Goal: Information Seeking & Learning: Learn about a topic

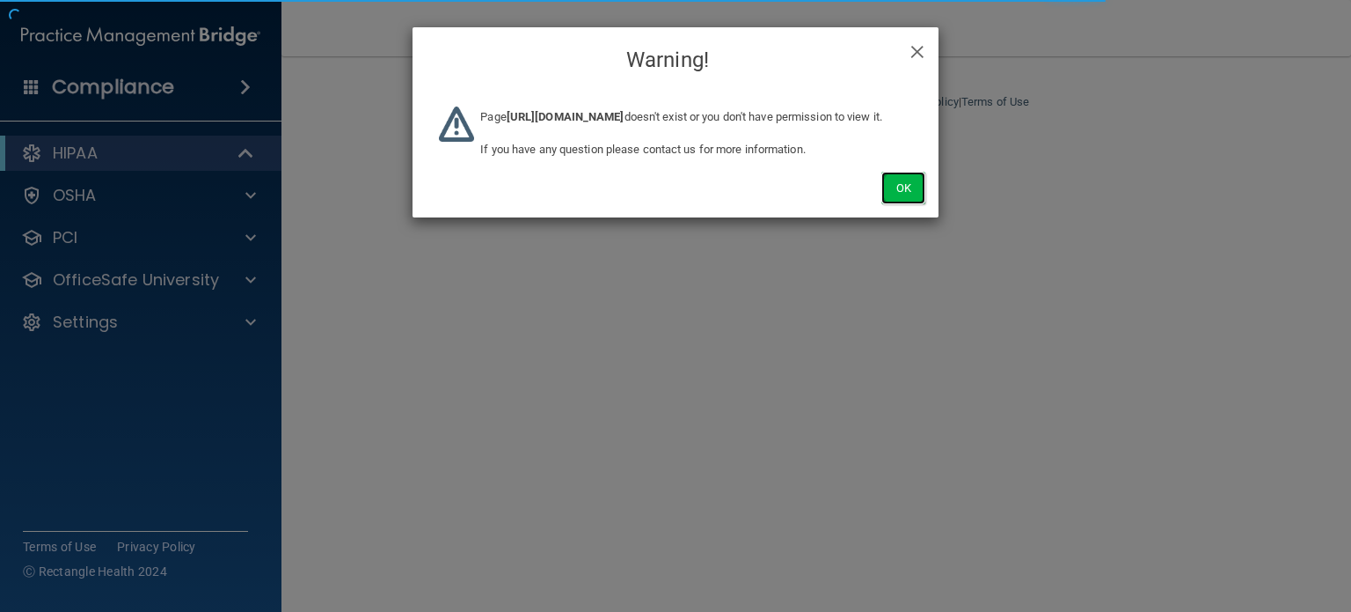
click at [890, 204] on button "Ok" at bounding box center [904, 188] width 44 height 33
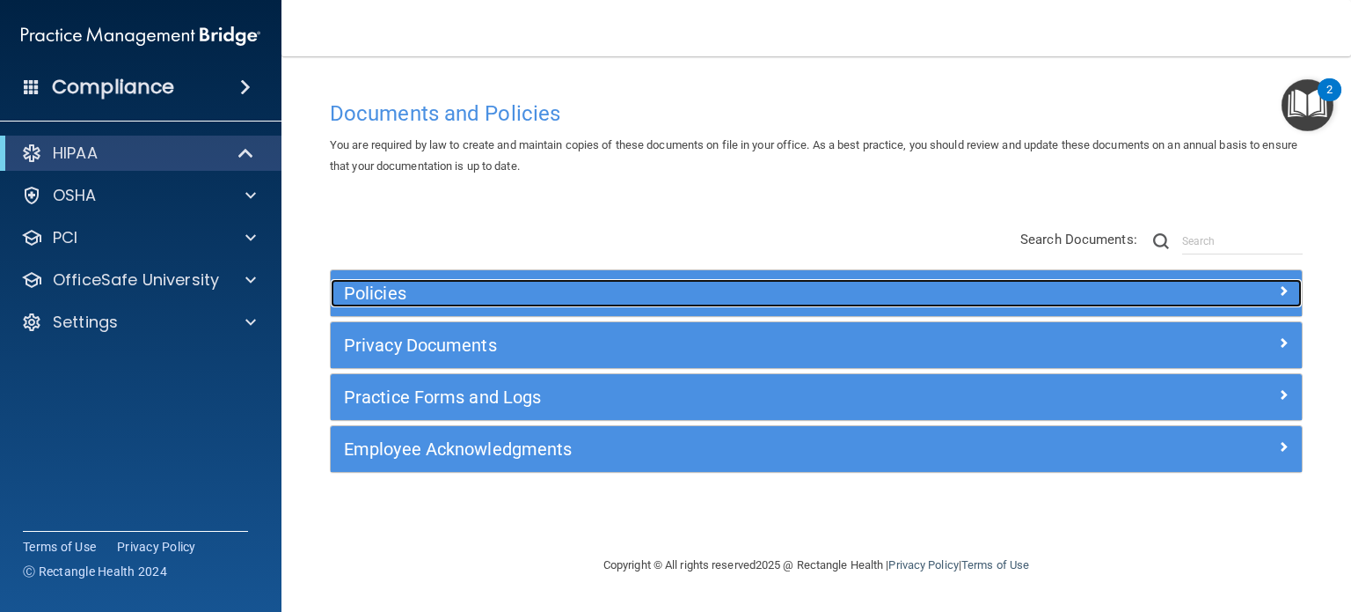
click at [514, 295] on h5 "Policies" at bounding box center [695, 292] width 702 height 19
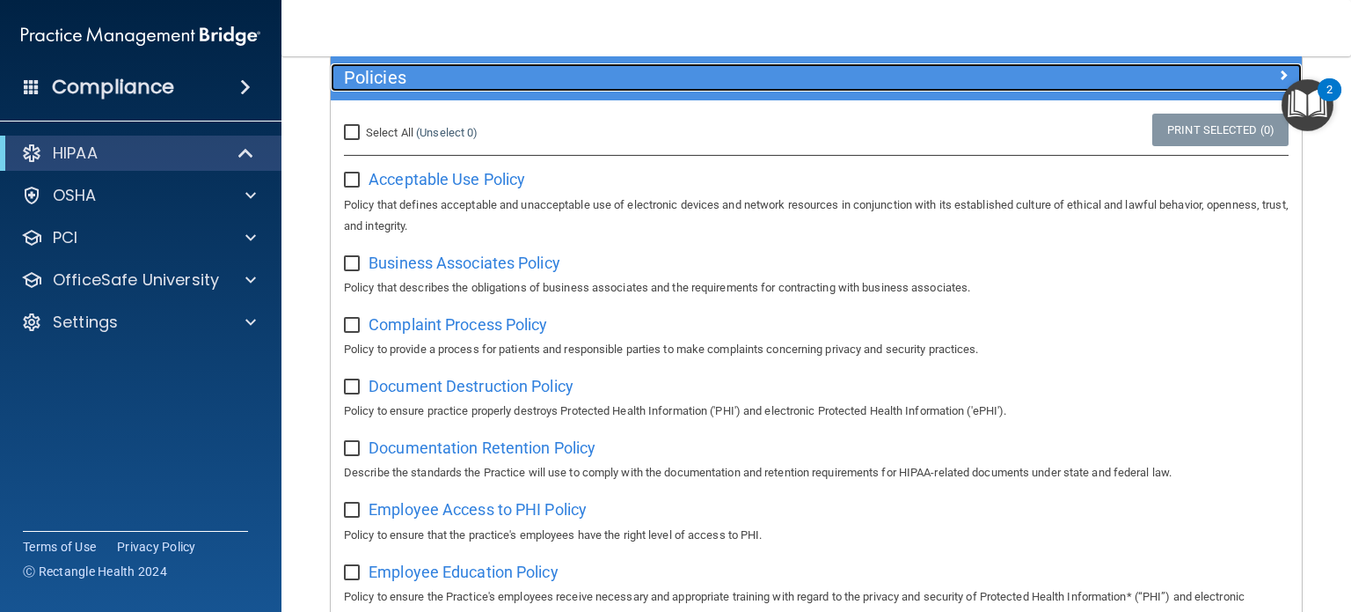
scroll to position [176, 0]
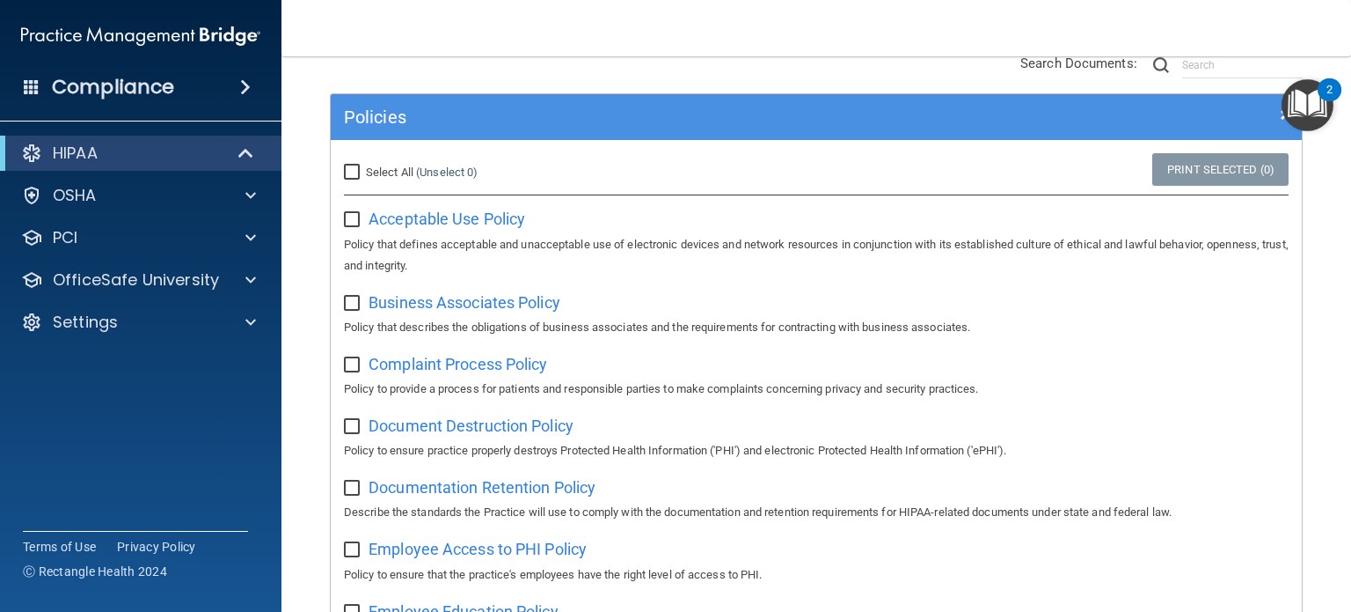
click at [838, 132] on div "Policies" at bounding box center [816, 117] width 971 height 46
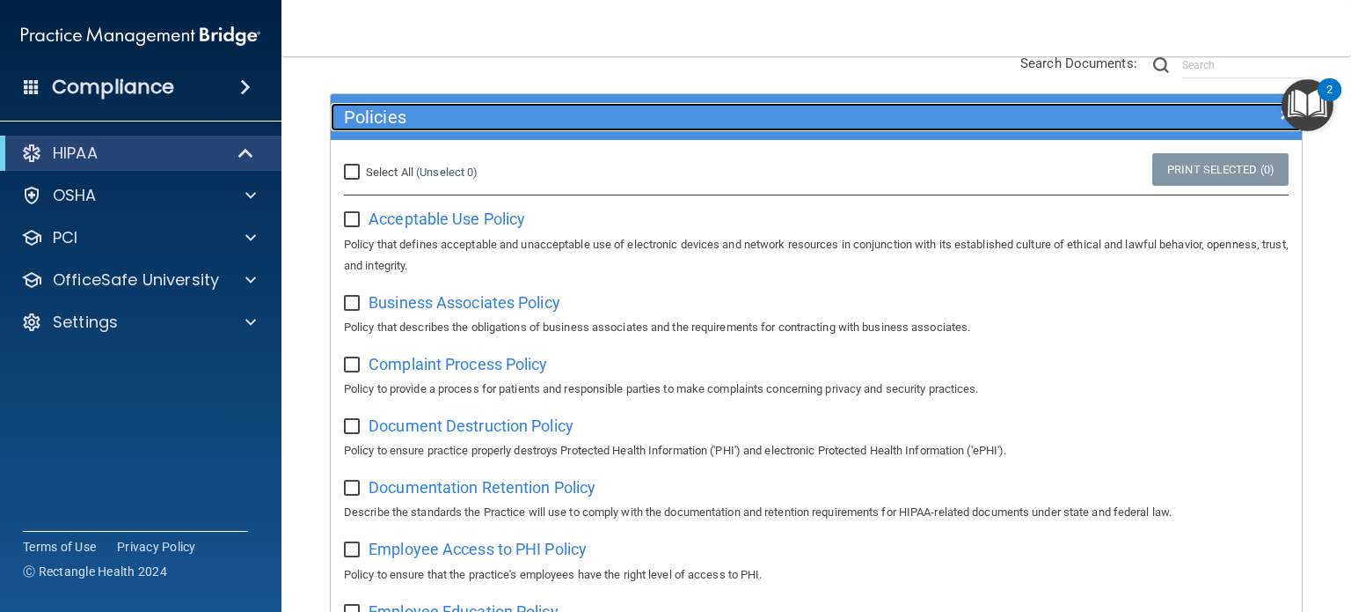
click at [839, 121] on h5 "Policies" at bounding box center [695, 116] width 702 height 19
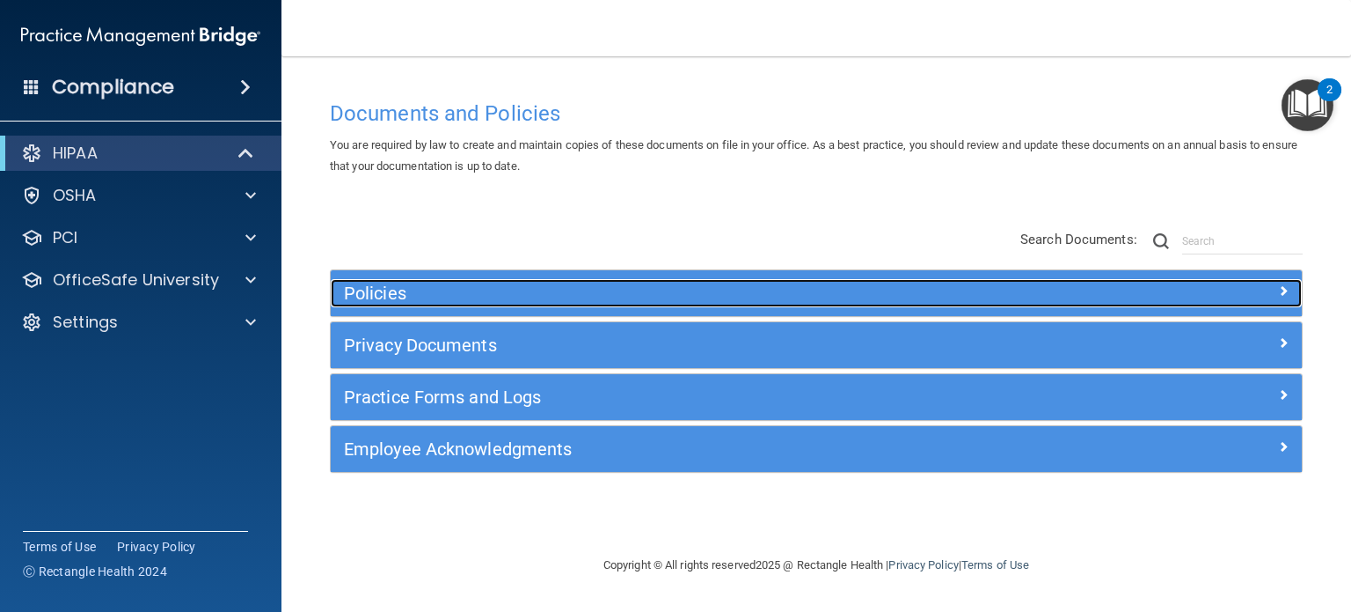
scroll to position [0, 0]
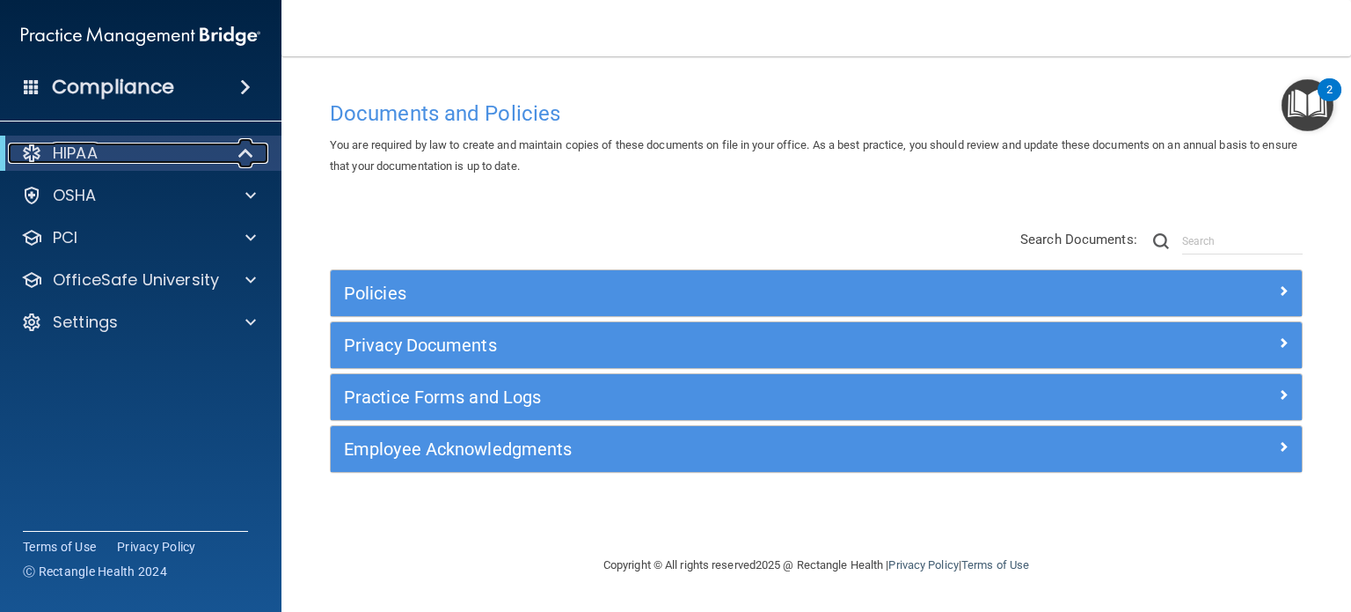
click at [192, 150] on div "HIPAA" at bounding box center [116, 153] width 217 height 21
click at [216, 155] on div "HIPAA" at bounding box center [116, 153] width 217 height 21
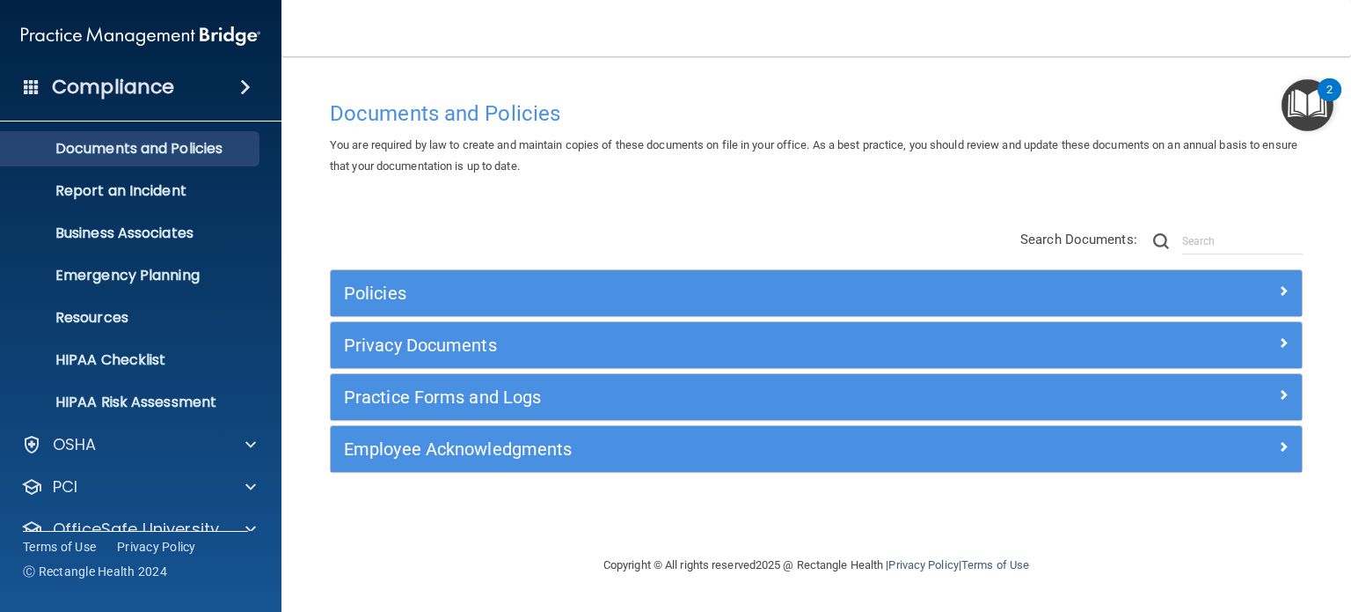
scroll to position [118, 0]
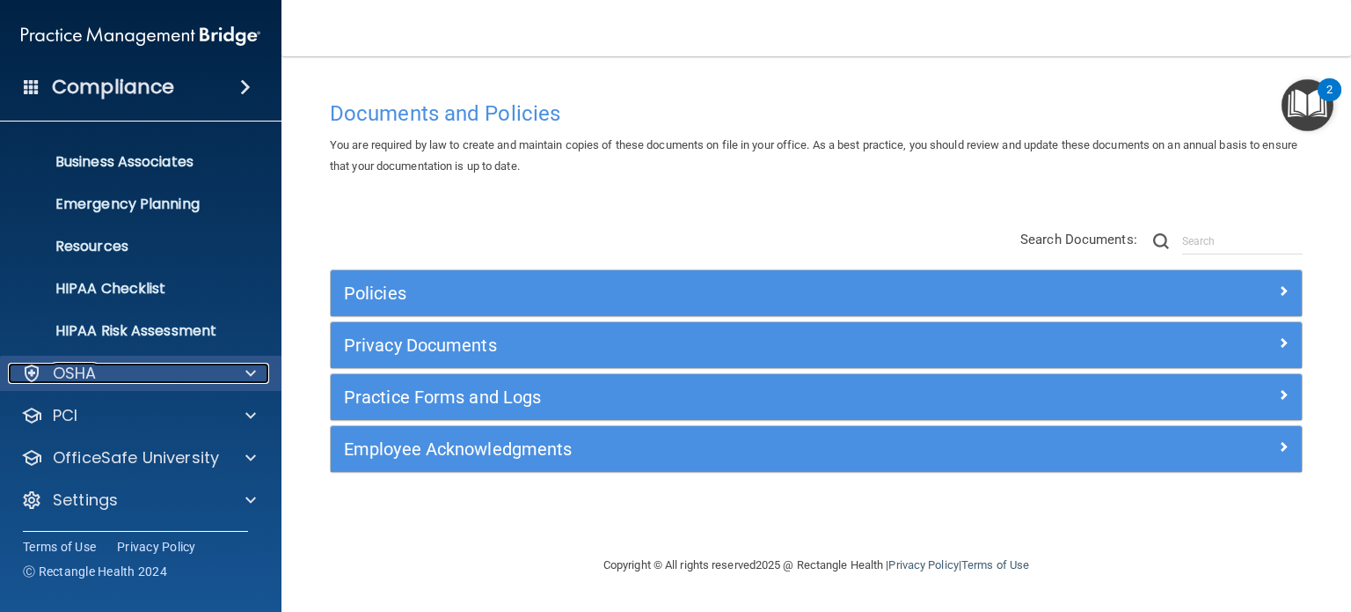
click at [151, 372] on div "OSHA" at bounding box center [117, 373] width 218 height 21
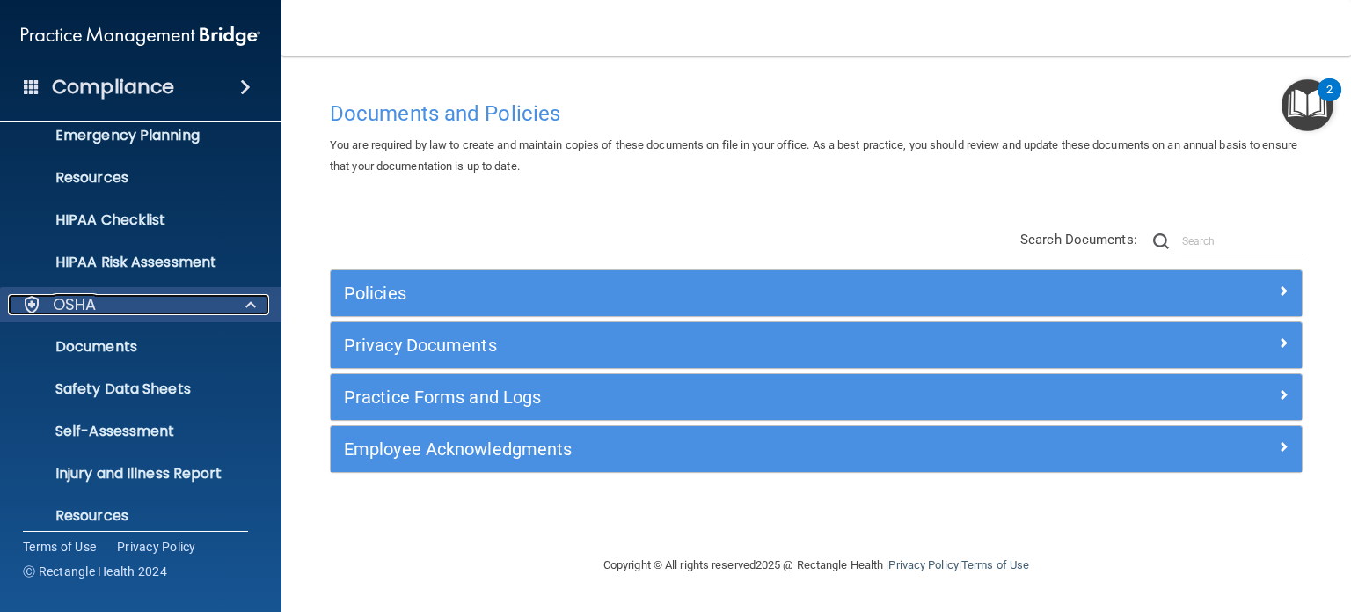
scroll to position [294, 0]
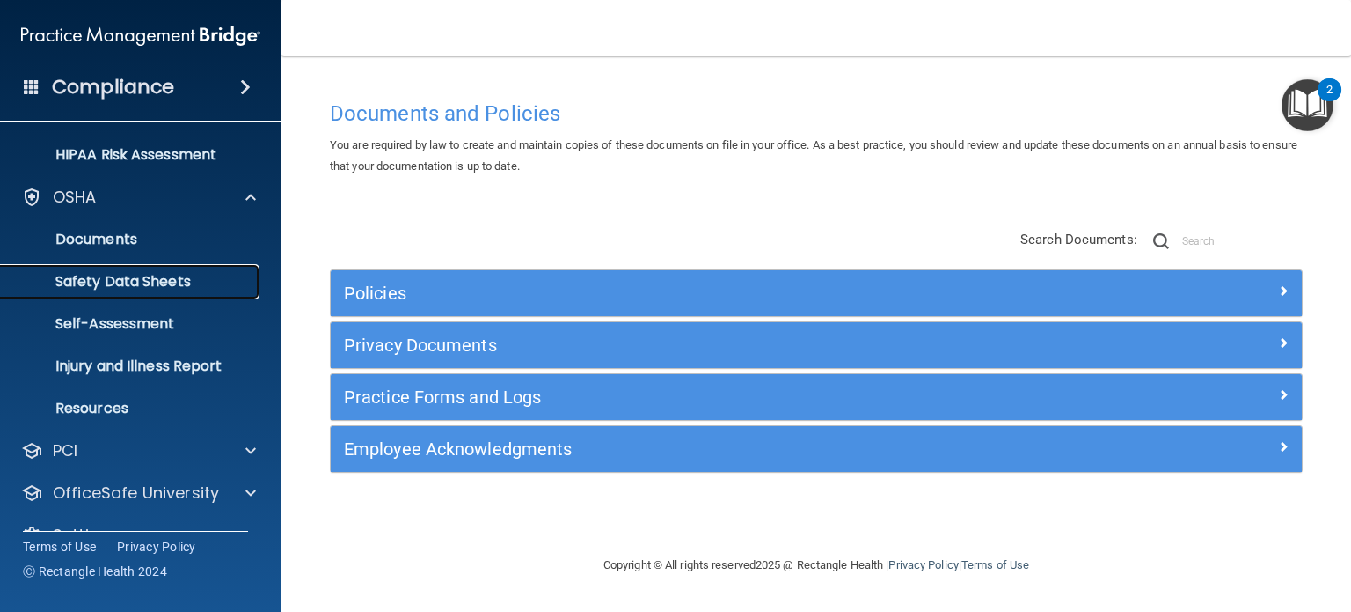
click at [155, 285] on p "Safety Data Sheets" at bounding box center [131, 282] width 240 height 18
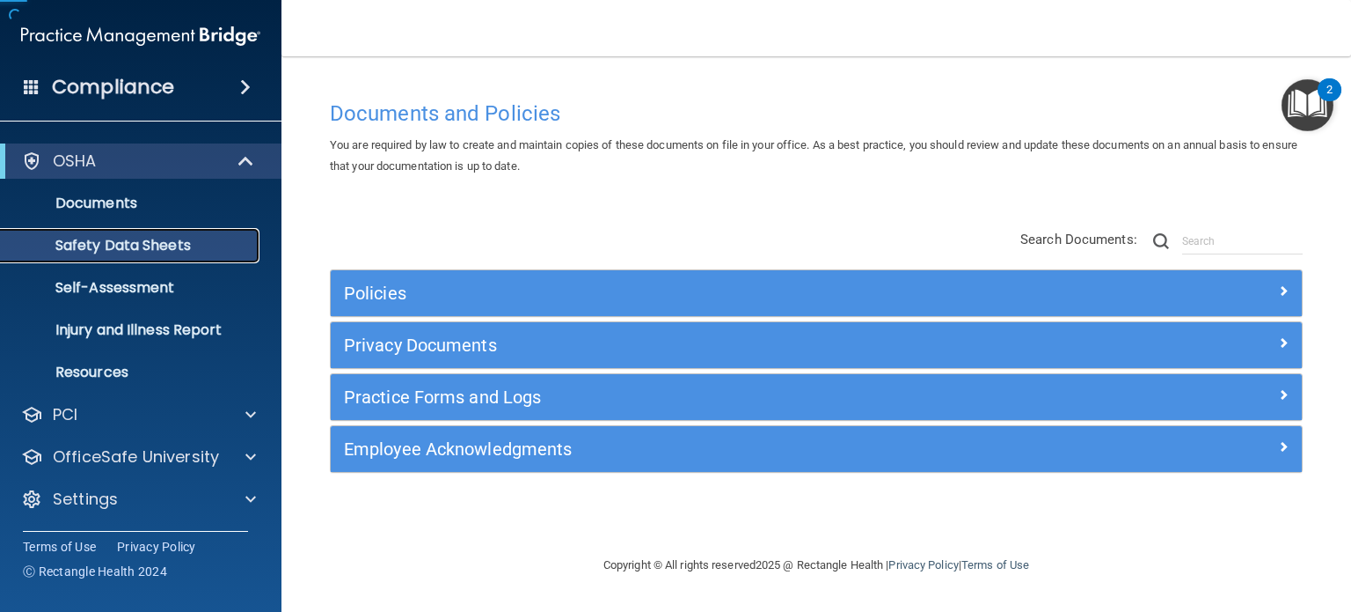
scroll to position [33, 0]
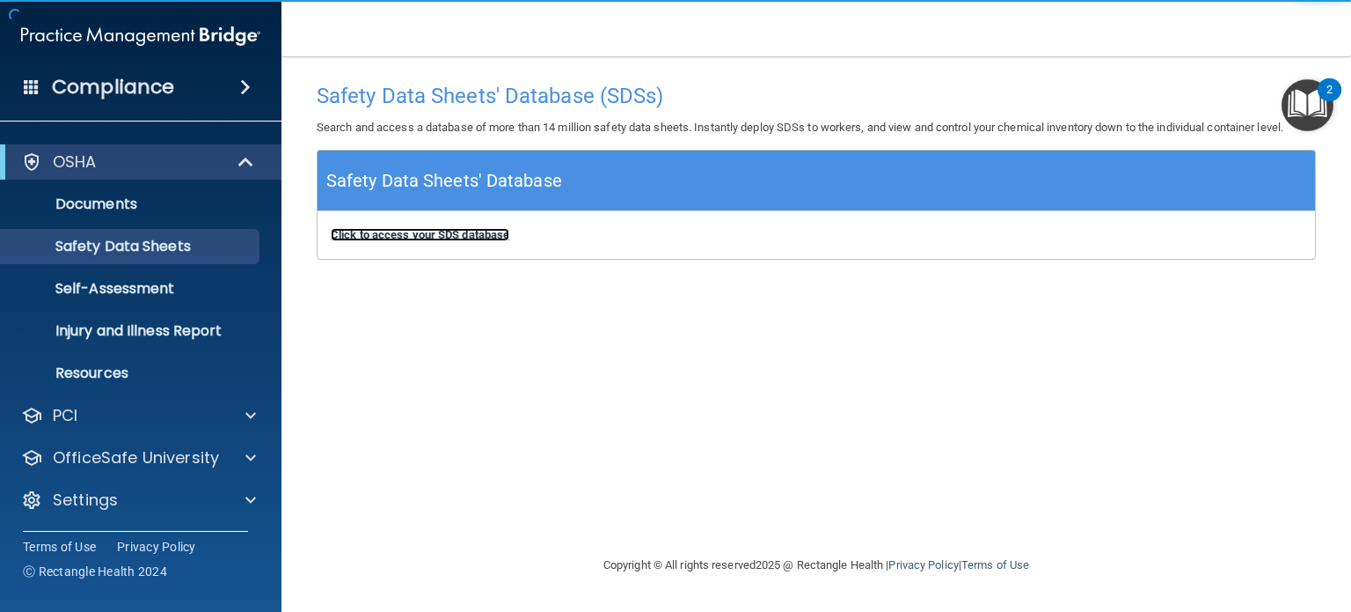
click at [465, 238] on b "Click to access your SDS database" at bounding box center [420, 234] width 179 height 13
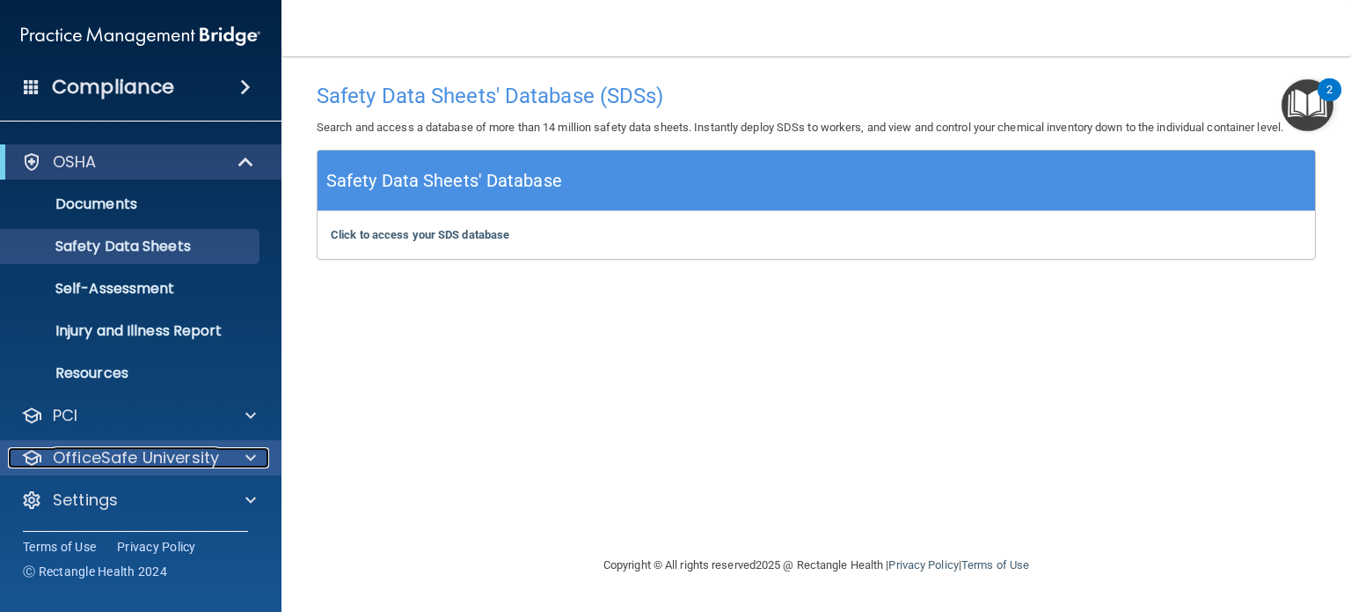
click at [151, 460] on p "OfficeSafe University" at bounding box center [136, 457] width 166 height 21
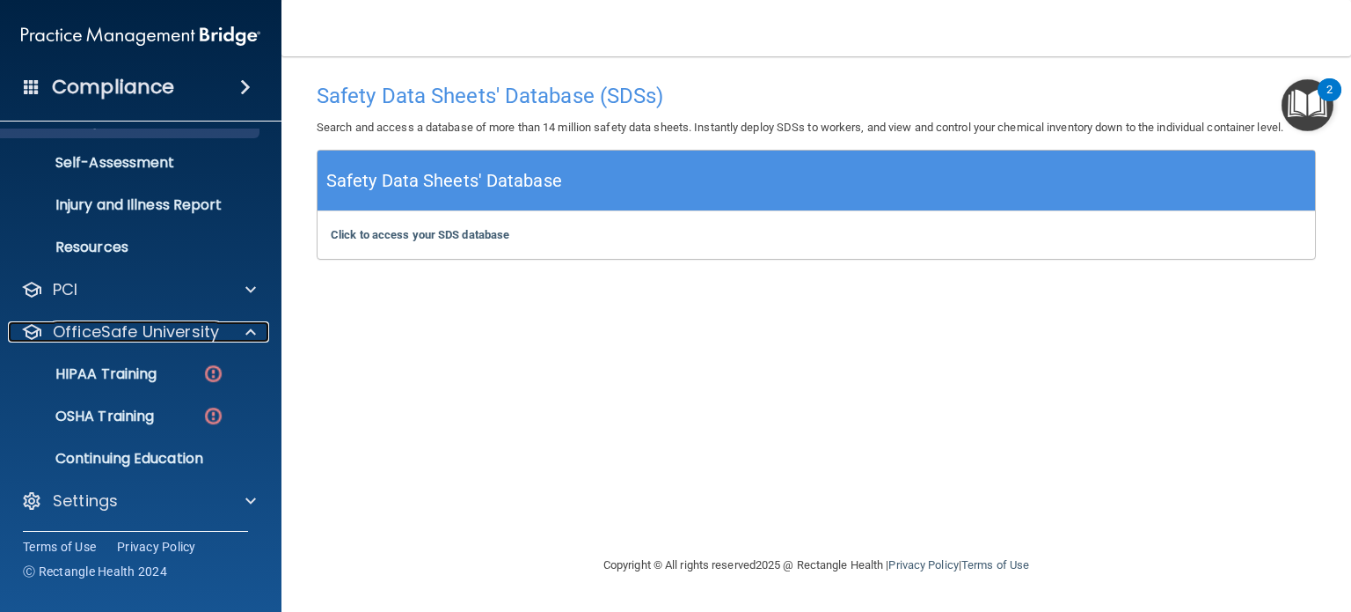
scroll to position [160, 0]
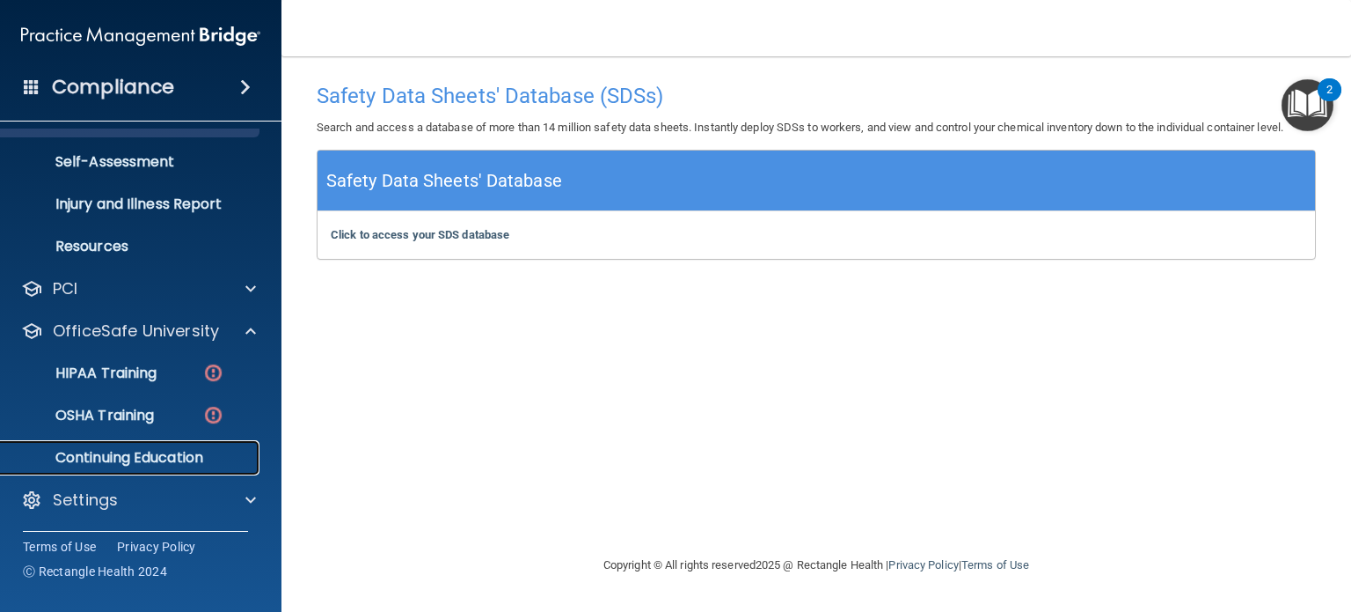
click at [181, 463] on p "Continuing Education" at bounding box center [131, 458] width 240 height 18
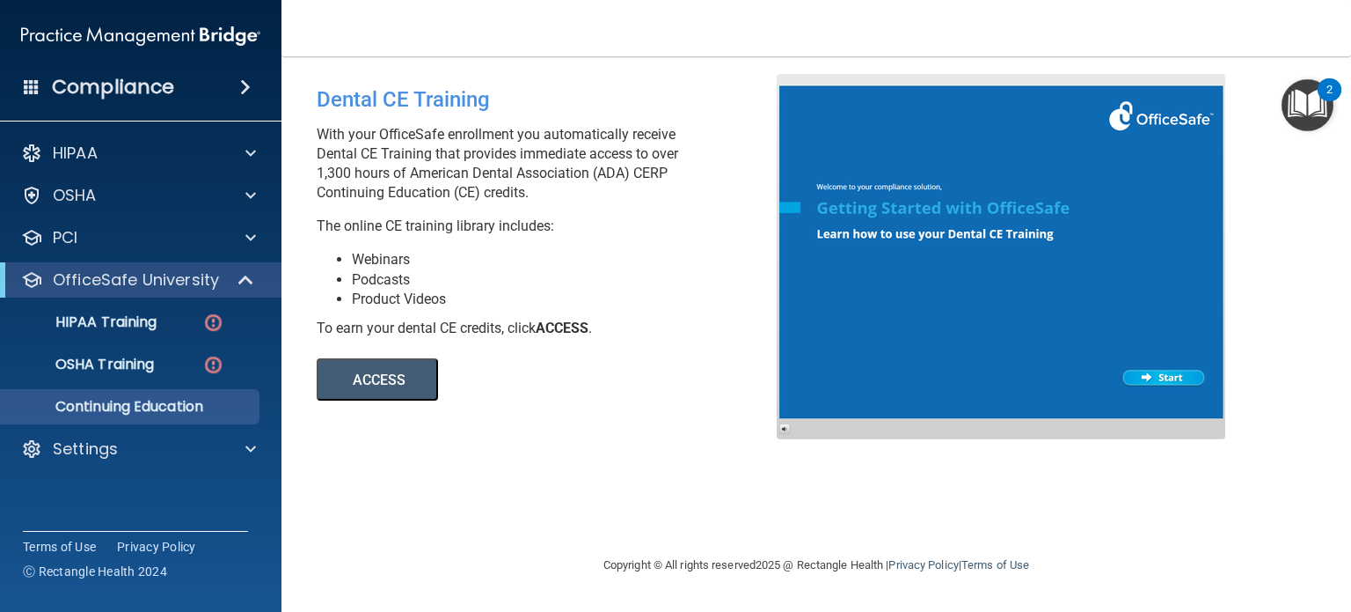
click at [398, 382] on button "ACCESS" at bounding box center [377, 379] width 121 height 42
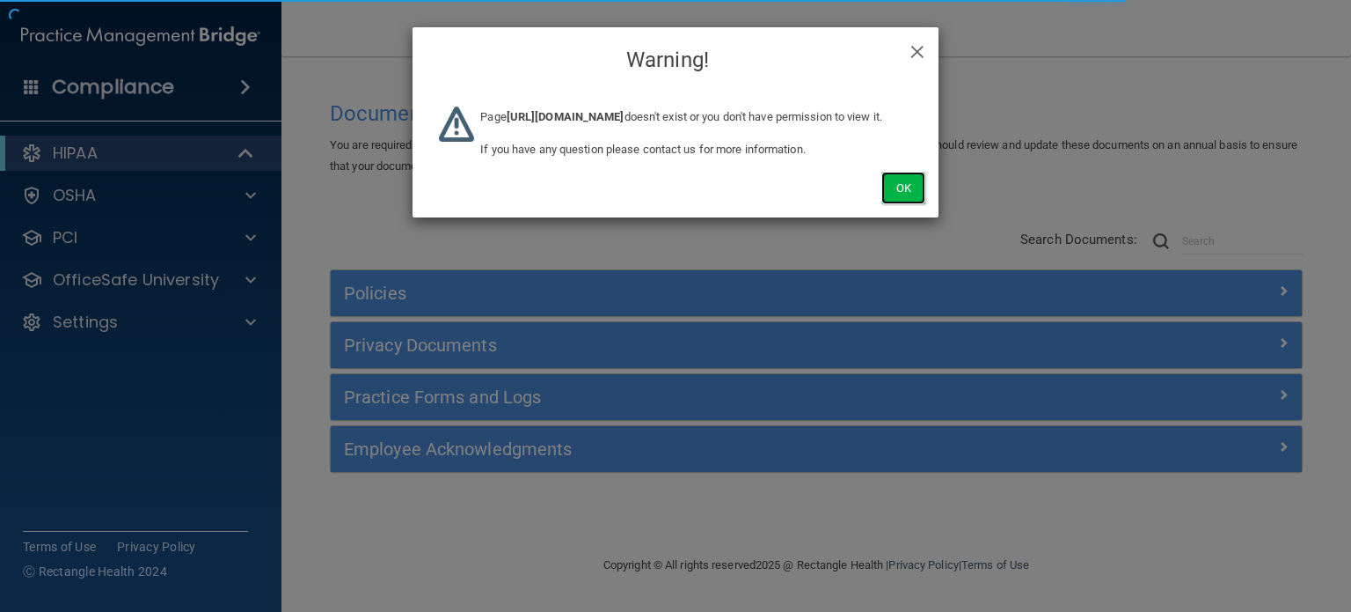
click at [905, 204] on button "Ok" at bounding box center [904, 188] width 44 height 33
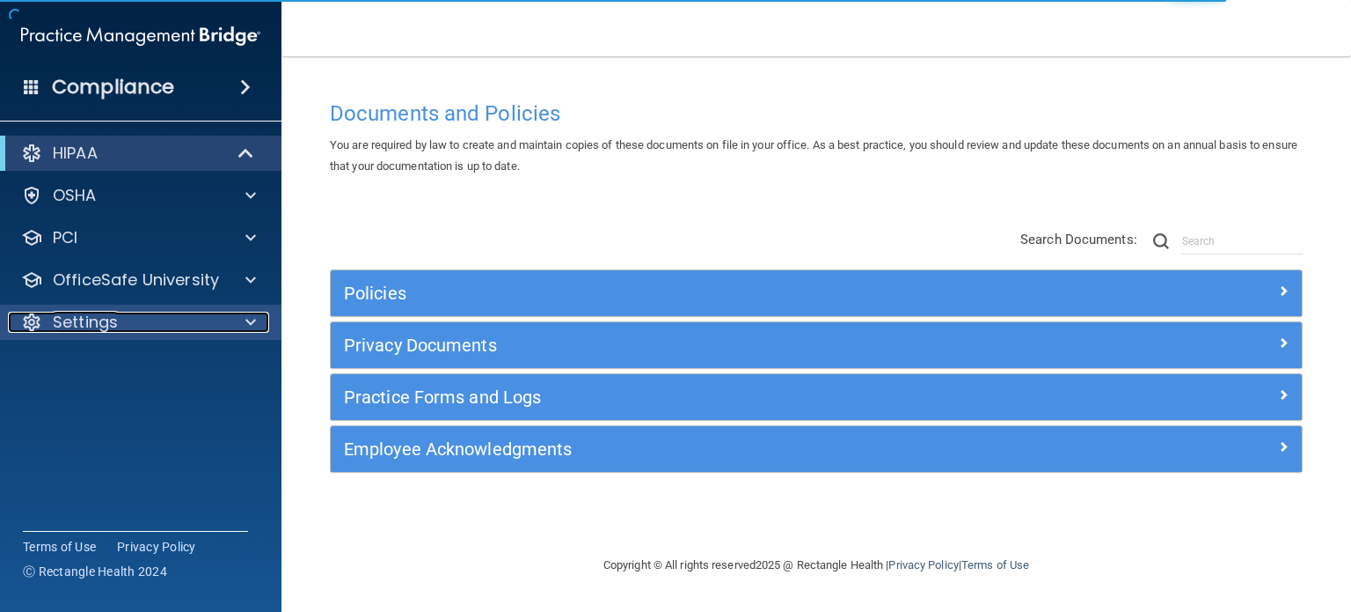
click at [179, 319] on div "Settings" at bounding box center [117, 321] width 218 height 21
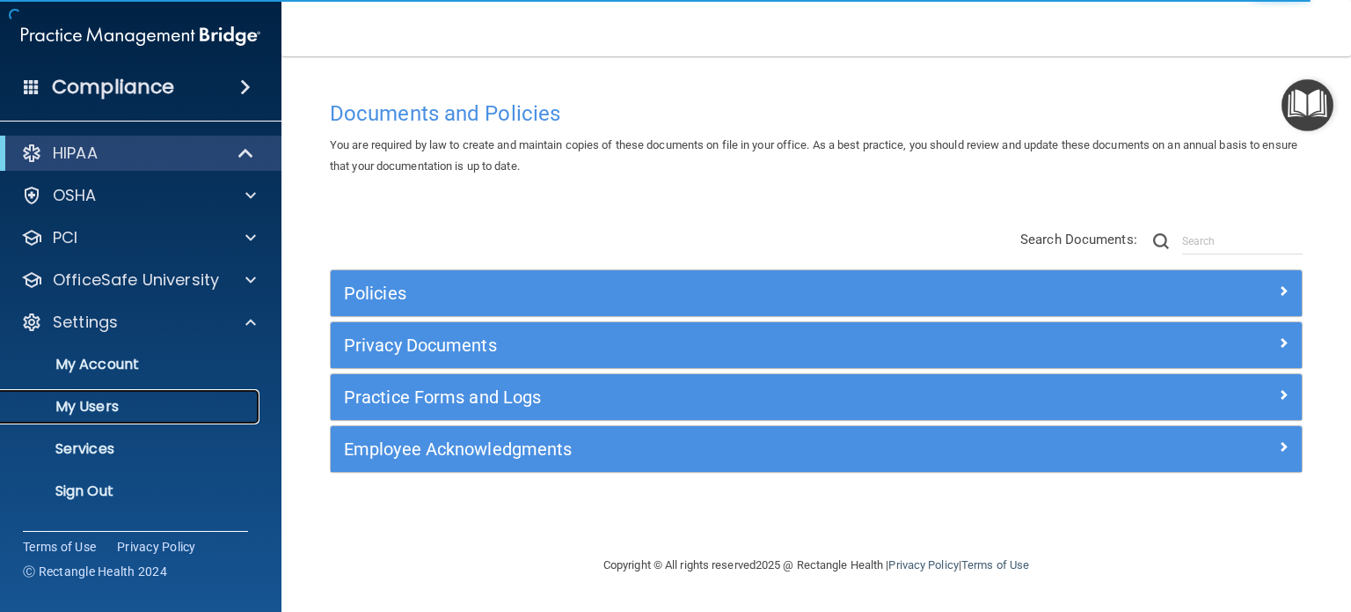
click at [94, 403] on p "My Users" at bounding box center [131, 407] width 240 height 18
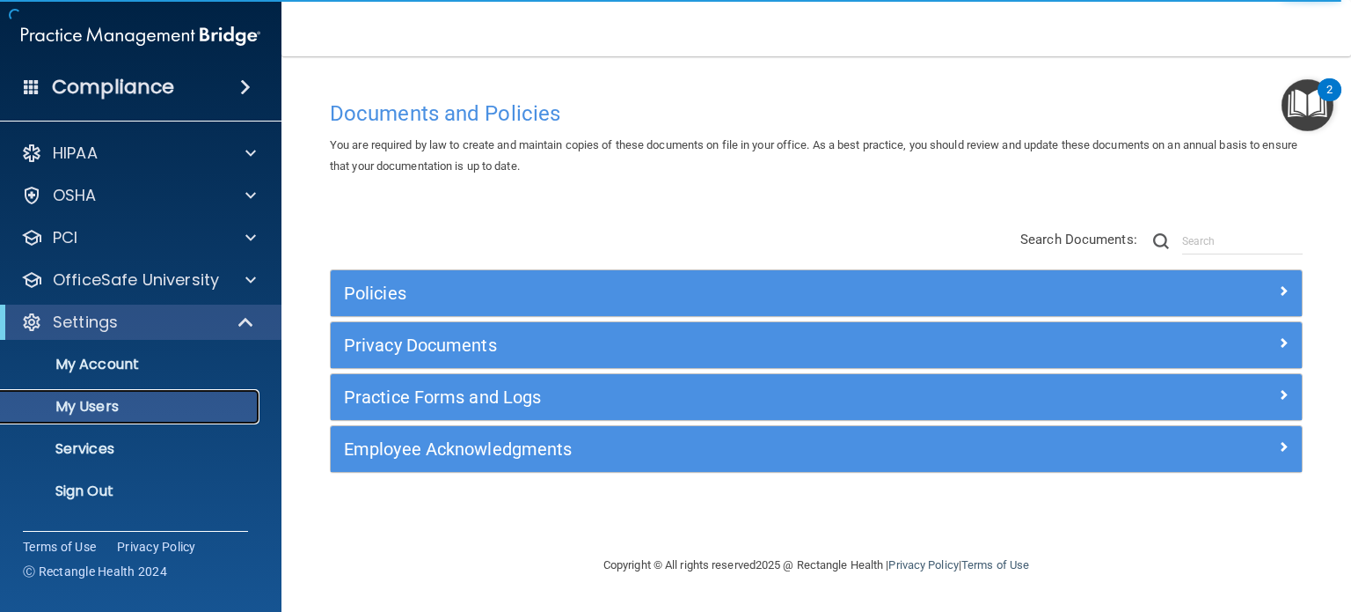
select select "20"
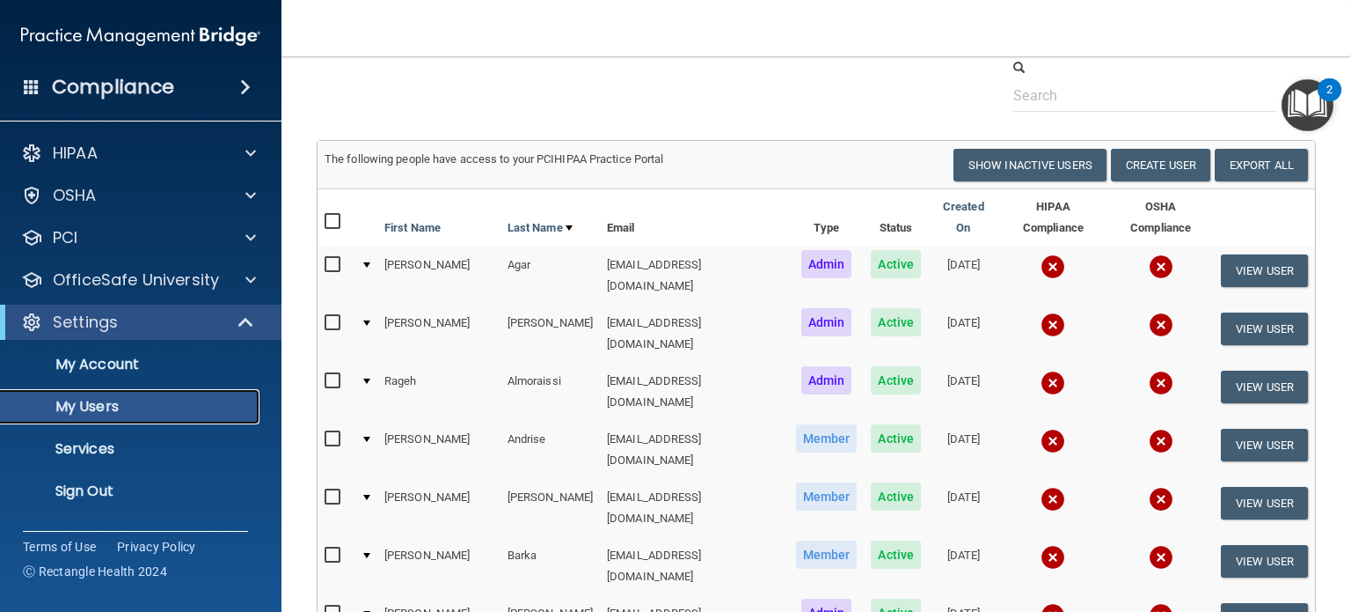
scroll to position [88, 0]
